Goal: Task Accomplishment & Management: Manage account settings

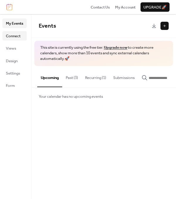
click at [19, 36] on span "Connect" at bounding box center [13, 36] width 15 height 6
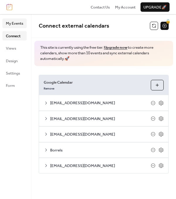
click at [14, 25] on span "My Events" at bounding box center [14, 24] width 17 height 6
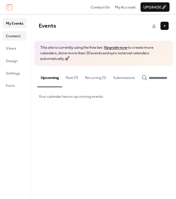
click at [18, 40] on link "Connect" at bounding box center [14, 35] width 24 height 9
click at [10, 39] on span "Connect" at bounding box center [13, 36] width 15 height 6
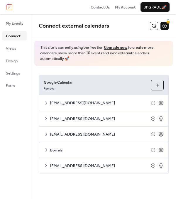
click at [62, 163] on span "[EMAIL_ADDRESS][DOMAIN_NAME]" at bounding box center [100, 166] width 101 height 6
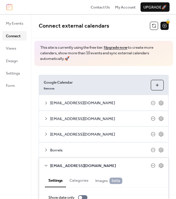
click at [50, 161] on div "[EMAIL_ADDRESS][DOMAIN_NAME]" at bounding box center [103, 165] width 129 height 15
click at [48, 147] on div "Borrels" at bounding box center [103, 149] width 129 height 15
click at [46, 148] on icon at bounding box center [46, 150] width 5 height 5
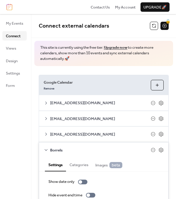
scroll to position [69, 0]
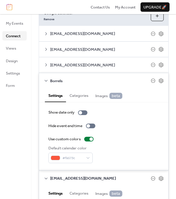
click at [73, 94] on button "Categories" at bounding box center [79, 94] width 26 height 13
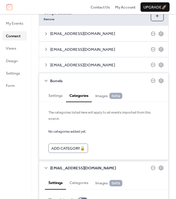
click at [97, 95] on span "Images beta" at bounding box center [108, 96] width 27 height 6
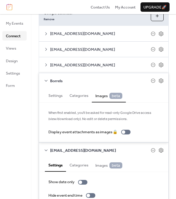
click at [63, 96] on button "Settings" at bounding box center [55, 94] width 21 height 13
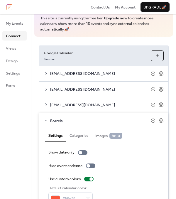
scroll to position [0, 0]
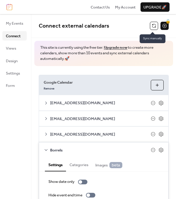
click at [150, 24] on button at bounding box center [154, 26] width 8 height 8
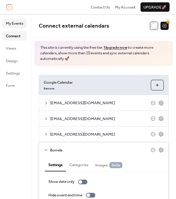
click at [13, 22] on span "My Events" at bounding box center [14, 24] width 17 height 6
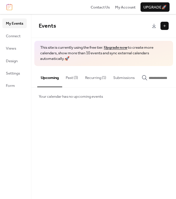
click at [75, 80] on button "Past (3)" at bounding box center [71, 76] width 19 height 21
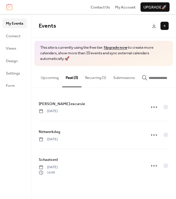
click at [88, 79] on button "Recurring (1)" at bounding box center [96, 76] width 28 height 21
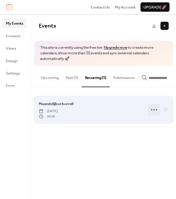
click at [150, 112] on icon at bounding box center [153, 109] width 9 height 9
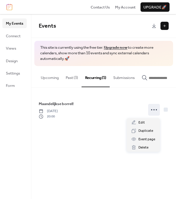
click at [86, 151] on div "Events This site is currently using the free tier. Upgrade now to create more c…" at bounding box center [103, 106] width 145 height 185
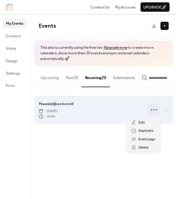
click at [153, 110] on icon at bounding box center [153, 109] width 9 height 9
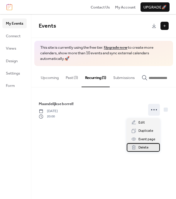
click at [147, 146] on span "Delete" at bounding box center [144, 148] width 10 height 6
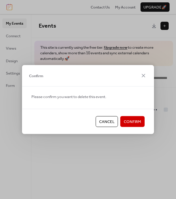
click at [134, 122] on span "Confirm" at bounding box center [132, 122] width 17 height 6
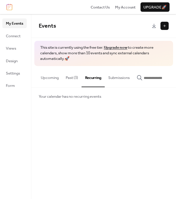
click at [70, 77] on button "Past (3)" at bounding box center [71, 76] width 19 height 21
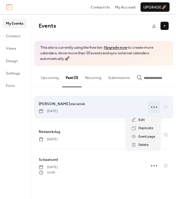
click at [154, 107] on icon at bounding box center [153, 106] width 9 height 9
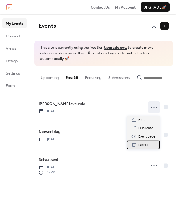
click at [147, 148] on span "Delete" at bounding box center [144, 145] width 10 height 6
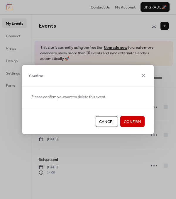
click at [135, 125] on span "Confirm" at bounding box center [132, 122] width 17 height 6
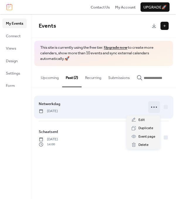
click at [151, 110] on icon at bounding box center [153, 106] width 9 height 9
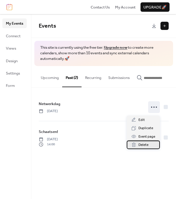
click at [146, 148] on div "Delete" at bounding box center [143, 145] width 33 height 8
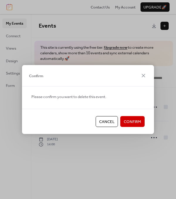
click at [134, 124] on span "Confirm" at bounding box center [132, 122] width 17 height 6
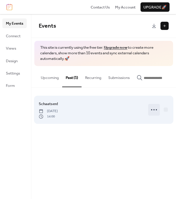
click at [154, 110] on icon at bounding box center [153, 109] width 9 height 9
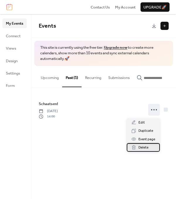
click at [145, 150] on span "Delete" at bounding box center [144, 148] width 10 height 6
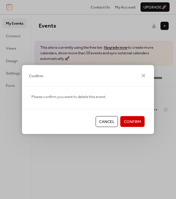
click at [136, 126] on button "Confirm" at bounding box center [132, 121] width 24 height 11
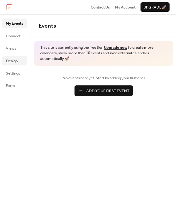
click at [19, 57] on link "Design" at bounding box center [14, 60] width 24 height 9
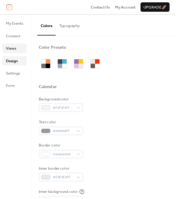
click at [16, 49] on link "Views" at bounding box center [14, 47] width 24 height 9
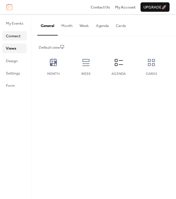
click at [16, 37] on span "Connect" at bounding box center [13, 36] width 15 height 6
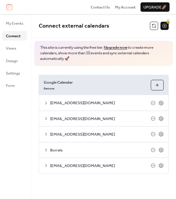
click at [19, 55] on ul "My Events Connect Views Design Settings Form" at bounding box center [14, 54] width 24 height 72
click at [19, 51] on link "Views" at bounding box center [14, 47] width 24 height 9
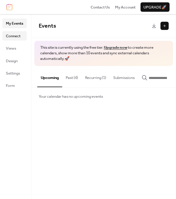
click at [13, 38] on span "Connect" at bounding box center [13, 36] width 15 height 6
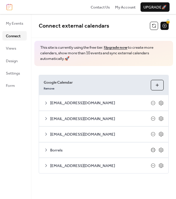
click at [152, 150] on icon at bounding box center [153, 150] width 2 height 0
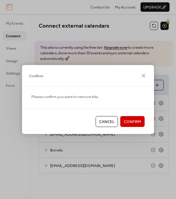
click at [132, 120] on span "Confirm" at bounding box center [132, 122] width 17 height 6
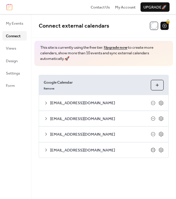
click at [151, 149] on icon at bounding box center [153, 150] width 4 height 4
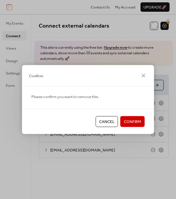
click at [141, 124] on button "Confirm" at bounding box center [132, 121] width 24 height 11
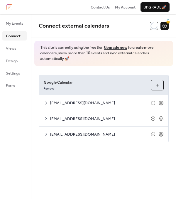
click at [153, 86] on button "Choose Calendars" at bounding box center [157, 85] width 13 height 11
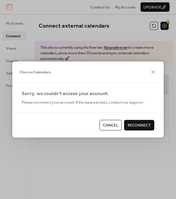
click at [132, 126] on span "Reconnect" at bounding box center [139, 125] width 23 height 6
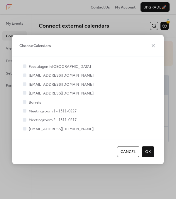
click at [32, 105] on span "Borrels" at bounding box center [35, 103] width 12 height 6
click at [23, 102] on div at bounding box center [25, 102] width 4 height 4
click at [28, 102] on label "Borrels" at bounding box center [31, 102] width 19 height 6
click at [23, 102] on div at bounding box center [25, 102] width 4 height 4
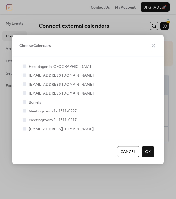
click at [33, 104] on span "Borrels" at bounding box center [35, 103] width 12 height 6
click at [25, 66] on div at bounding box center [25, 67] width 4 height 4
click at [24, 102] on div at bounding box center [25, 102] width 4 height 4
click at [149, 151] on span "OK" at bounding box center [148, 152] width 6 height 6
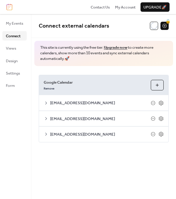
click at [158, 85] on button "Choose Calendars" at bounding box center [157, 85] width 13 height 11
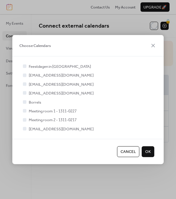
click at [23, 101] on div at bounding box center [25, 102] width 4 height 4
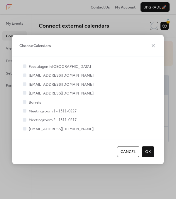
click at [23, 101] on div at bounding box center [25, 102] width 4 height 4
drag, startPoint x: 23, startPoint y: 101, endPoint x: 23, endPoint y: 105, distance: 3.2
click at [23, 105] on div at bounding box center [25, 102] width 6 height 6
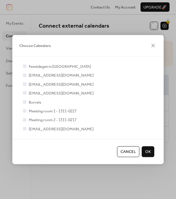
click at [23, 105] on div at bounding box center [25, 102] width 6 height 6
click at [23, 106] on div "Feestdagen in [GEOGRAPHIC_DATA] [EMAIL_ADDRESS][DOMAIN_NAME] [DOMAIN_NAME][EMAI…" at bounding box center [88, 97] width 133 height 68
click at [25, 105] on label "Borrels" at bounding box center [31, 102] width 19 height 6
click at [30, 103] on span "Borrels" at bounding box center [35, 103] width 12 height 6
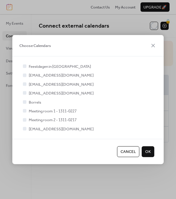
click at [39, 132] on span "[EMAIL_ADDRESS][DOMAIN_NAME]" at bounding box center [61, 129] width 65 height 6
click at [25, 92] on icon at bounding box center [24, 93] width 2 height 2
click at [25, 92] on div at bounding box center [25, 93] width 4 height 4
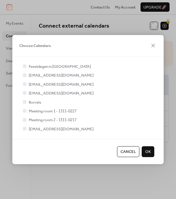
click at [25, 92] on div at bounding box center [25, 93] width 4 height 4
click at [147, 154] on span "OK" at bounding box center [148, 152] width 6 height 6
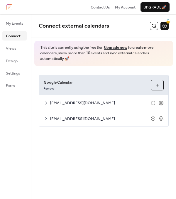
click at [50, 90] on link "Remove" at bounding box center [49, 88] width 11 height 6
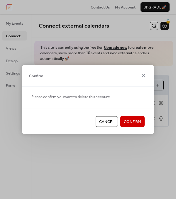
click at [138, 121] on span "Confirm" at bounding box center [132, 122] width 17 height 6
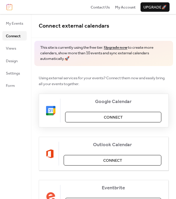
click at [120, 118] on span "Connect" at bounding box center [113, 117] width 19 height 6
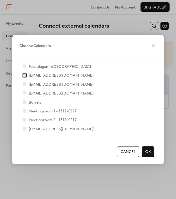
click at [29, 73] on span "[EMAIL_ADDRESS][DOMAIN_NAME]" at bounding box center [61, 76] width 65 height 6
click at [35, 85] on span "[EMAIL_ADDRESS][DOMAIN_NAME]" at bounding box center [61, 85] width 65 height 6
click at [25, 83] on div at bounding box center [25, 84] width 4 height 4
click at [25, 73] on div at bounding box center [25, 75] width 4 height 4
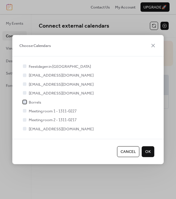
click at [23, 102] on div at bounding box center [25, 102] width 4 height 4
click at [146, 154] on span "OK" at bounding box center [148, 152] width 6 height 6
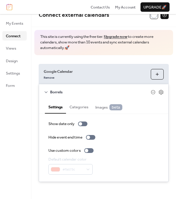
scroll to position [11, 0]
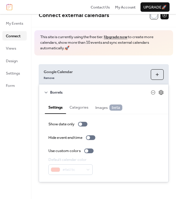
click at [159, 93] on icon at bounding box center [161, 92] width 4 height 5
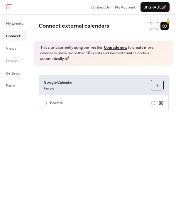
scroll to position [0, 0]
click at [161, 101] on icon at bounding box center [161, 102] width 5 height 5
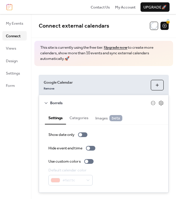
click at [159, 83] on button "Choose Calendars" at bounding box center [157, 85] width 13 height 11
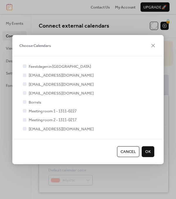
click at [24, 112] on div at bounding box center [25, 111] width 4 height 4
click at [24, 126] on div at bounding box center [25, 129] width 6 height 6
click at [151, 148] on button "OK" at bounding box center [148, 151] width 13 height 11
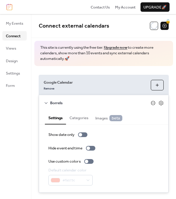
click at [152, 103] on icon at bounding box center [153, 103] width 2 height 0
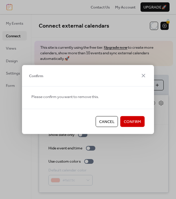
click at [130, 125] on span "Confirm" at bounding box center [132, 122] width 17 height 6
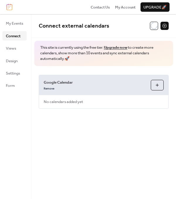
click at [156, 86] on button "Choose Calendars" at bounding box center [157, 85] width 13 height 11
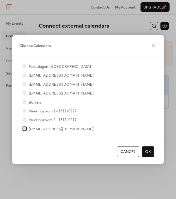
click at [26, 126] on div at bounding box center [25, 129] width 6 height 6
click at [151, 151] on button "OK" at bounding box center [148, 151] width 13 height 11
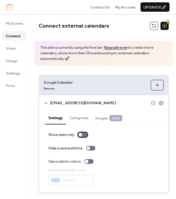
click at [82, 136] on div at bounding box center [81, 135] width 4 height 4
click at [82, 136] on div at bounding box center [82, 134] width 9 height 5
click at [87, 164] on div "Show date only Hide event end time Use custom colors Default calendar color #49…" at bounding box center [103, 159] width 111 height 54
click at [86, 160] on div at bounding box center [87, 162] width 4 height 4
click at [86, 159] on div at bounding box center [88, 161] width 9 height 5
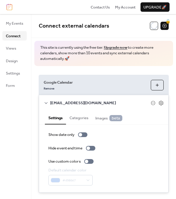
click at [13, 119] on div "My Events Connect Views Design Settings Form" at bounding box center [15, 106] width 31 height 185
click at [57, 98] on div "[EMAIL_ADDRESS][DOMAIN_NAME]" at bounding box center [103, 102] width 129 height 15
click at [59, 101] on span "[EMAIL_ADDRESS][DOMAIN_NAME]" at bounding box center [100, 103] width 101 height 6
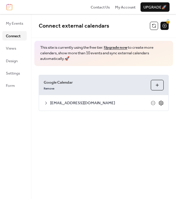
click at [159, 103] on icon at bounding box center [161, 103] width 4 height 5
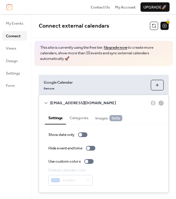
click at [79, 117] on button "Categories" at bounding box center [79, 117] width 26 height 13
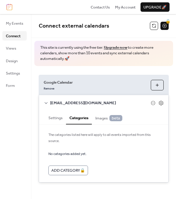
click at [97, 119] on span "Images beta" at bounding box center [108, 118] width 27 height 6
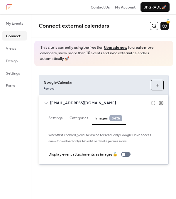
click at [55, 120] on button "Settings" at bounding box center [55, 117] width 21 height 13
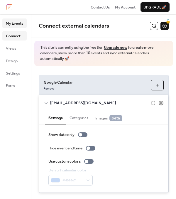
click at [20, 21] on span "My Events" at bounding box center [14, 24] width 17 height 6
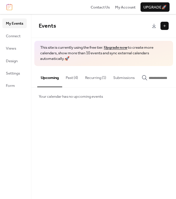
click at [68, 78] on button "Past (4)" at bounding box center [71, 76] width 19 height 21
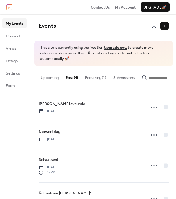
click at [98, 77] on button "Recurring (1)" at bounding box center [96, 76] width 28 height 21
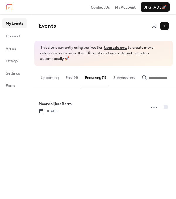
click at [122, 76] on button "Submissions" at bounding box center [124, 76] width 28 height 21
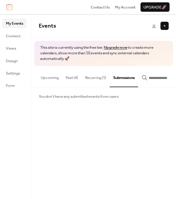
click at [161, 76] on input "button" at bounding box center [166, 78] width 35 height 6
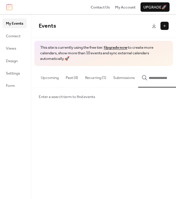
click at [79, 76] on button "Past (4)" at bounding box center [71, 76] width 19 height 21
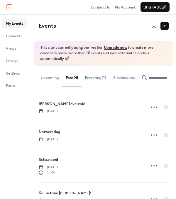
click at [115, 77] on button "Submissions" at bounding box center [124, 76] width 28 height 21
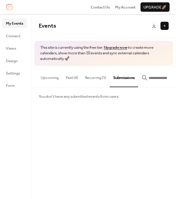
click at [98, 74] on button "Recurring (1)" at bounding box center [96, 76] width 28 height 21
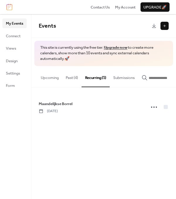
click at [47, 75] on button "Upcoming" at bounding box center [49, 76] width 25 height 21
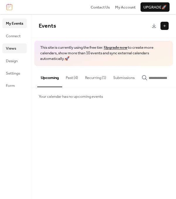
click at [7, 48] on span "Views" at bounding box center [11, 49] width 10 height 6
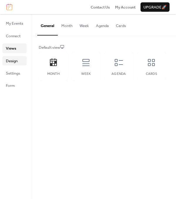
click at [11, 57] on link "Design" at bounding box center [14, 60] width 24 height 9
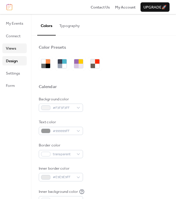
click at [11, 49] on span "Views" at bounding box center [11, 49] width 10 height 6
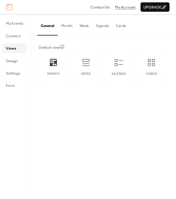
click at [129, 7] on span "My Account" at bounding box center [125, 7] width 21 height 6
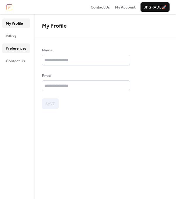
click at [22, 47] on span "Preferences" at bounding box center [16, 49] width 21 height 6
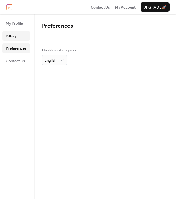
click at [23, 37] on link "Billing" at bounding box center [16, 35] width 28 height 9
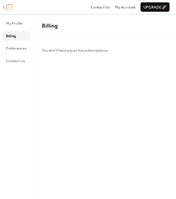
click at [8, 7] on img at bounding box center [9, 7] width 6 height 6
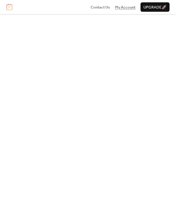
click at [116, 5] on span "My Account" at bounding box center [125, 7] width 21 height 6
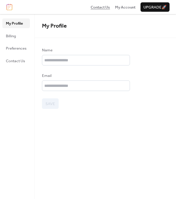
click at [102, 5] on span "Contact Us" at bounding box center [100, 7] width 19 height 6
